Goal: Use online tool/utility: Utilize a website feature to perform a specific function

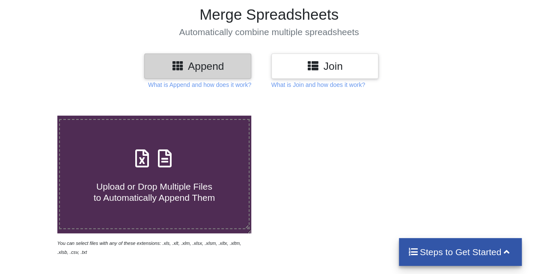
scroll to position [56, 0]
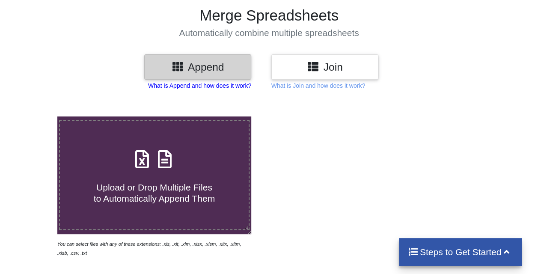
click at [188, 87] on p "What is Append and how does it work?" at bounding box center [199, 85] width 103 height 9
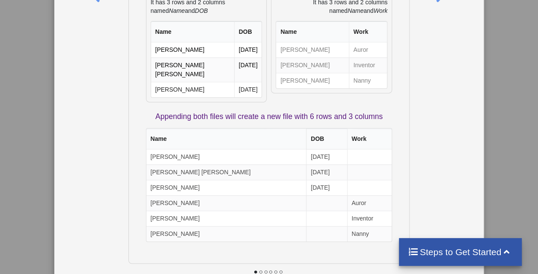
scroll to position [0, 0]
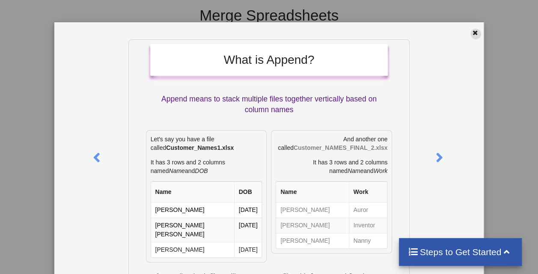
click at [471, 33] on icon at bounding box center [474, 32] width 7 height 6
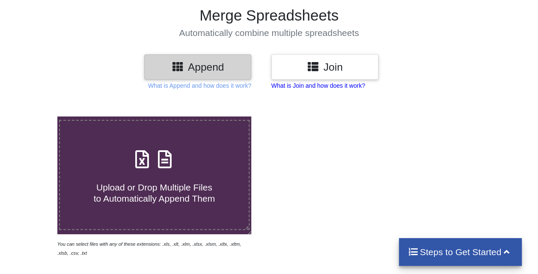
click at [251, 84] on p "What is Join and how does it work?" at bounding box center [199, 85] width 103 height 9
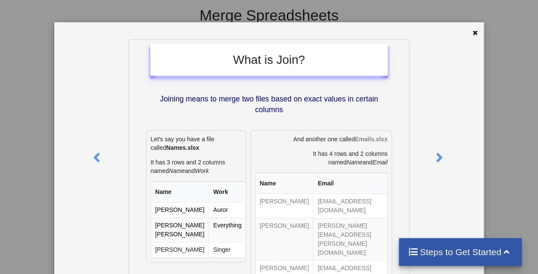
scroll to position [6, 0]
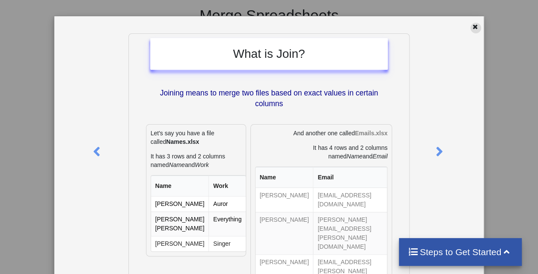
click at [471, 27] on icon at bounding box center [474, 26] width 7 height 6
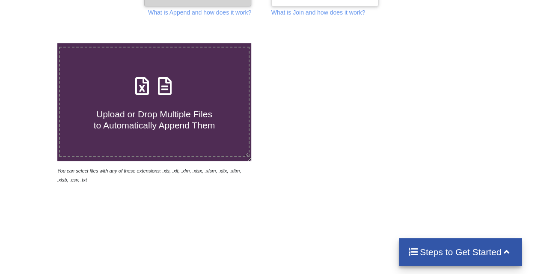
scroll to position [129, 0]
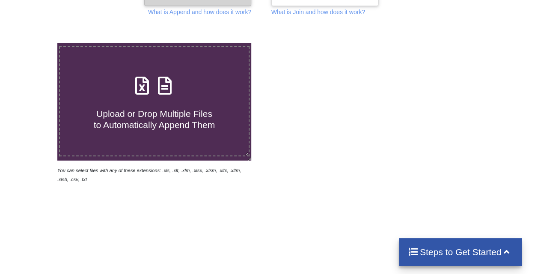
click at [180, 132] on label "Upload or Drop Multiple Files to Automatically Append Them" at bounding box center [154, 101] width 190 height 110
click at [35, 43] on input "Upload or Drop Multiple Files to Automatically Append Them" at bounding box center [35, 43] width 0 height 0
type input "C:\fakepath\TT_Mrs [PERSON_NAME] .xlsx"
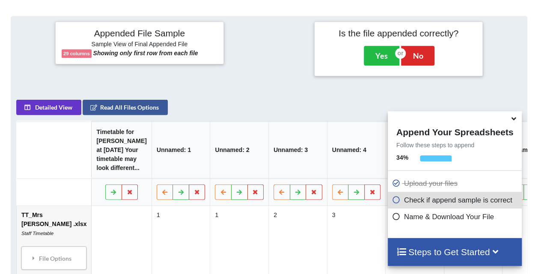
scroll to position [339, 0]
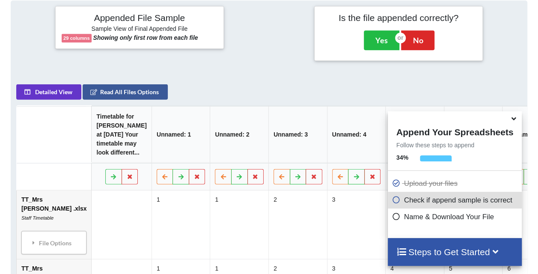
click at [513, 118] on icon at bounding box center [513, 117] width 9 height 8
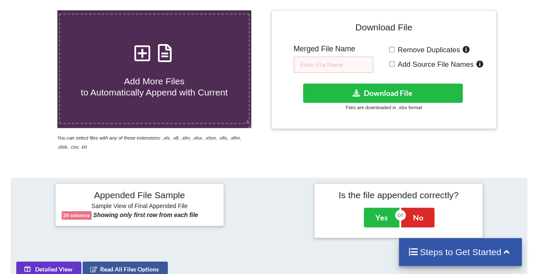
scroll to position [163, 0]
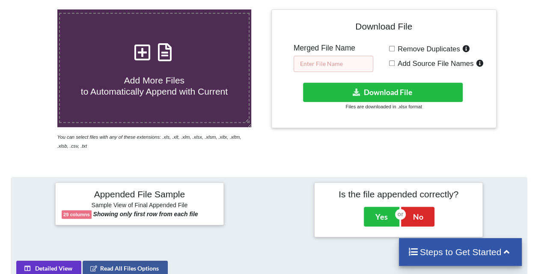
click at [327, 62] on input "text" at bounding box center [333, 64] width 80 height 16
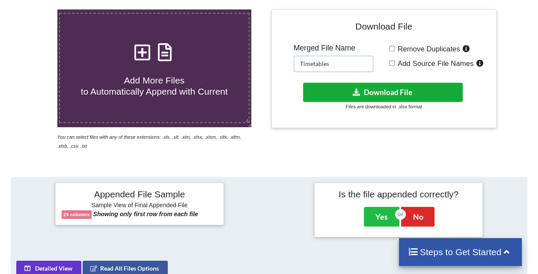
type input "Timetables"
click at [357, 84] on button "Download File" at bounding box center [382, 92] width 159 height 19
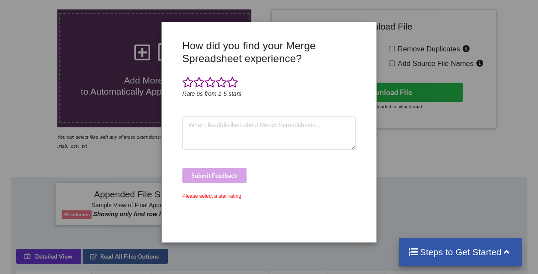
click at [418, 133] on div "How did you find your Merge Spreadsheet experience? Rate us from 1-5 stars Subm…" at bounding box center [269, 137] width 538 height 274
click at [192, 80] on span at bounding box center [187, 83] width 11 height 12
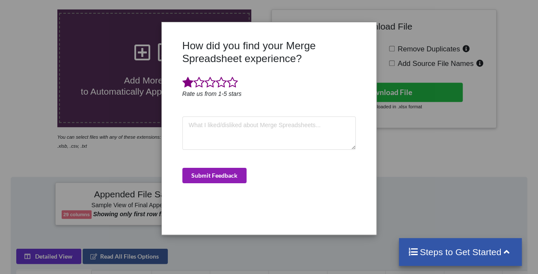
click at [213, 169] on button "Submit Feedback" at bounding box center [214, 175] width 64 height 15
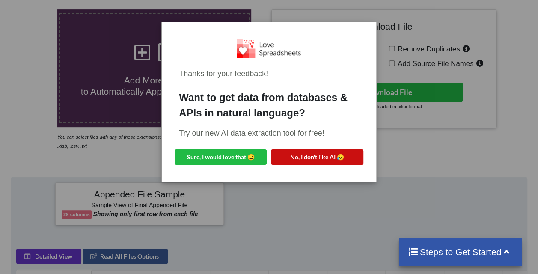
click at [312, 155] on button "No, I don't like AI 😥" at bounding box center [317, 156] width 92 height 15
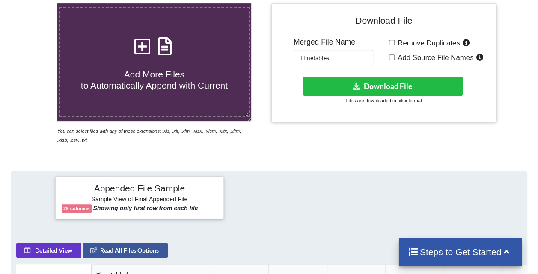
scroll to position [22, 0]
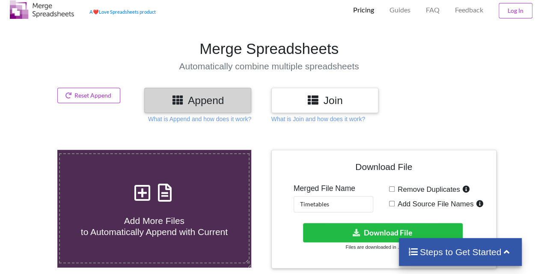
click at [309, 107] on div "Join" at bounding box center [324, 100] width 107 height 25
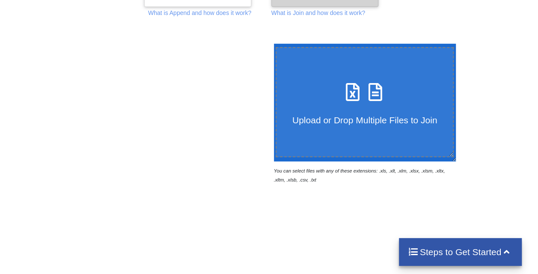
scroll to position [146, 0]
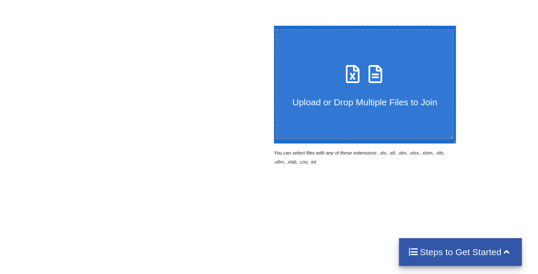
click at [327, 107] on label "Upload or Drop Multiple Files to Join" at bounding box center [365, 84] width 178 height 110
click at [272, 26] on input "Upload or Drop Multiple Files to Join" at bounding box center [272, 26] width 0 height 0
type input "C:\fakepath\TT_Mrs [PERSON_NAME] .xlsx"
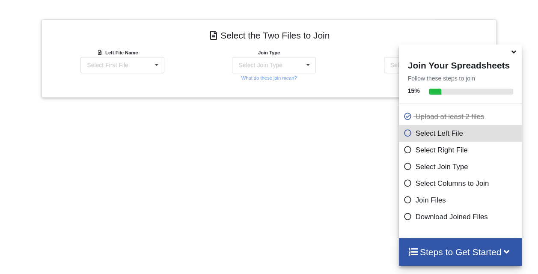
scroll to position [338, 0]
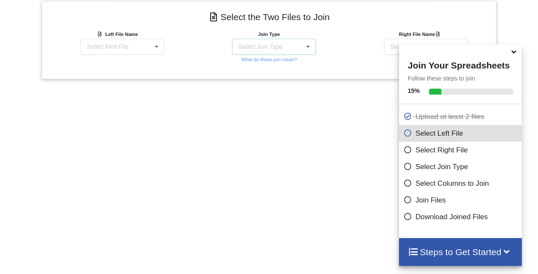
click at [260, 44] on div "Select Join Type" at bounding box center [260, 47] width 44 height 6
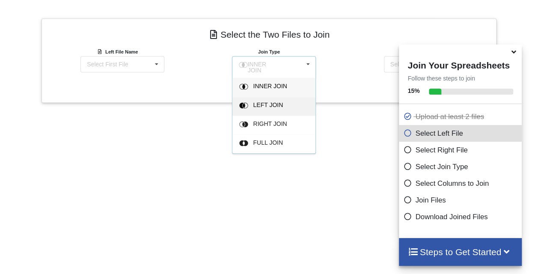
scroll to position [391, 0]
